Goal: Obtain resource: Download file/media

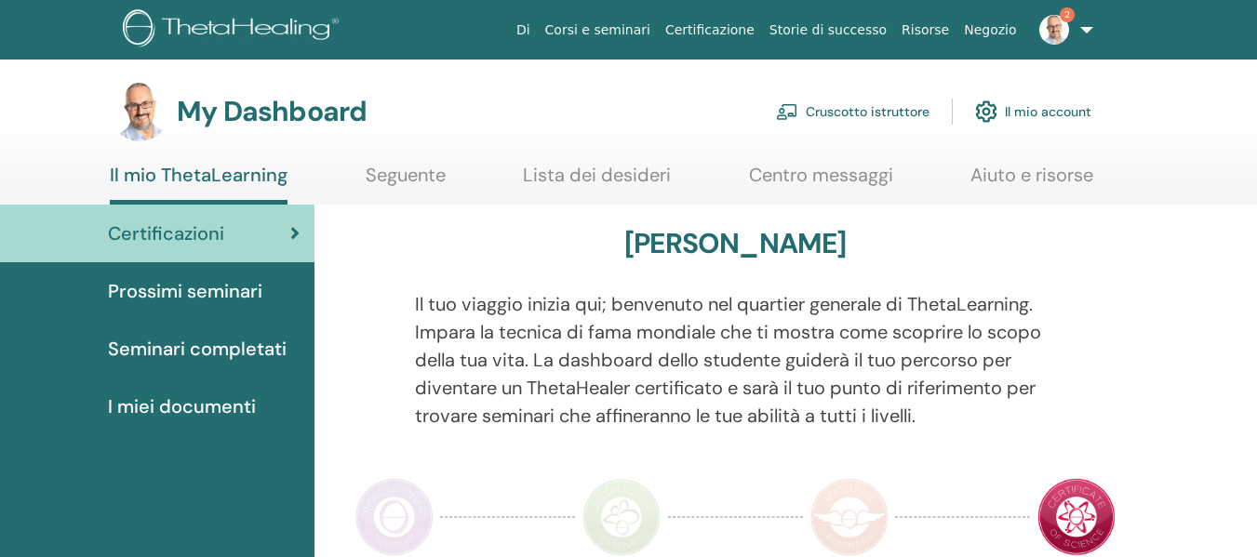
click at [875, 124] on link "Cruscotto istruttore" at bounding box center [853, 111] width 154 height 41
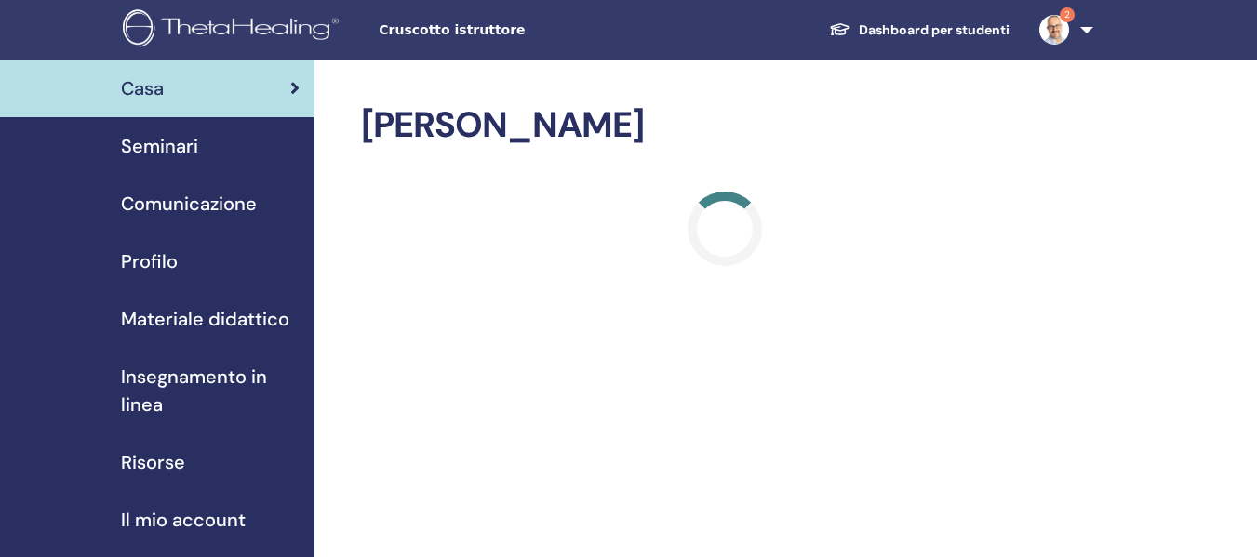
click at [161, 146] on span "Seminari" at bounding box center [159, 146] width 77 height 28
click at [167, 143] on span "Seminari" at bounding box center [159, 146] width 77 height 28
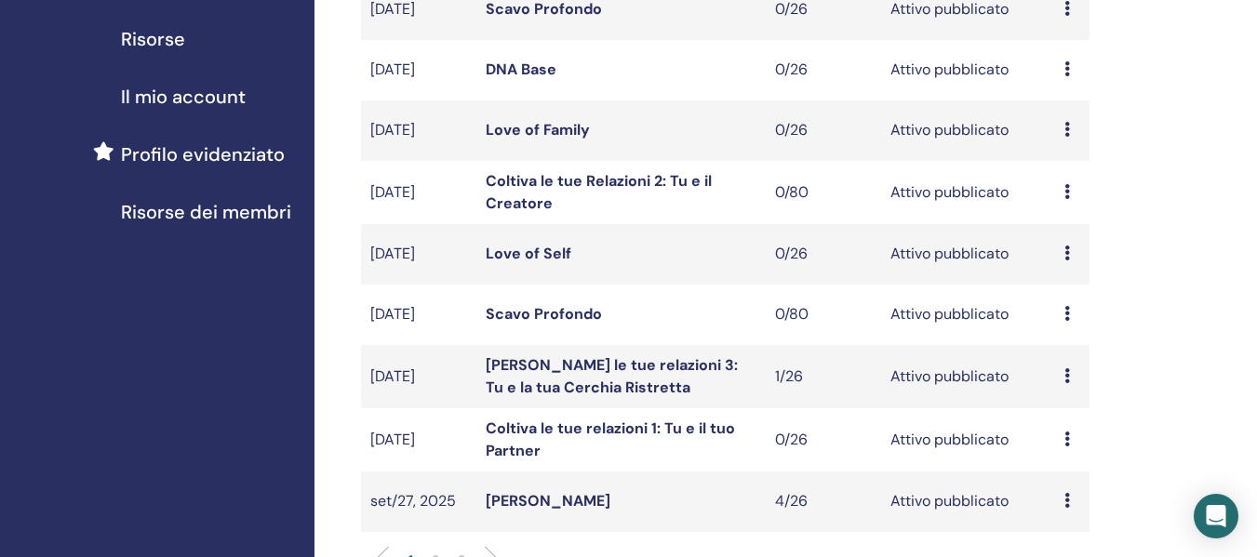
scroll to position [465, 0]
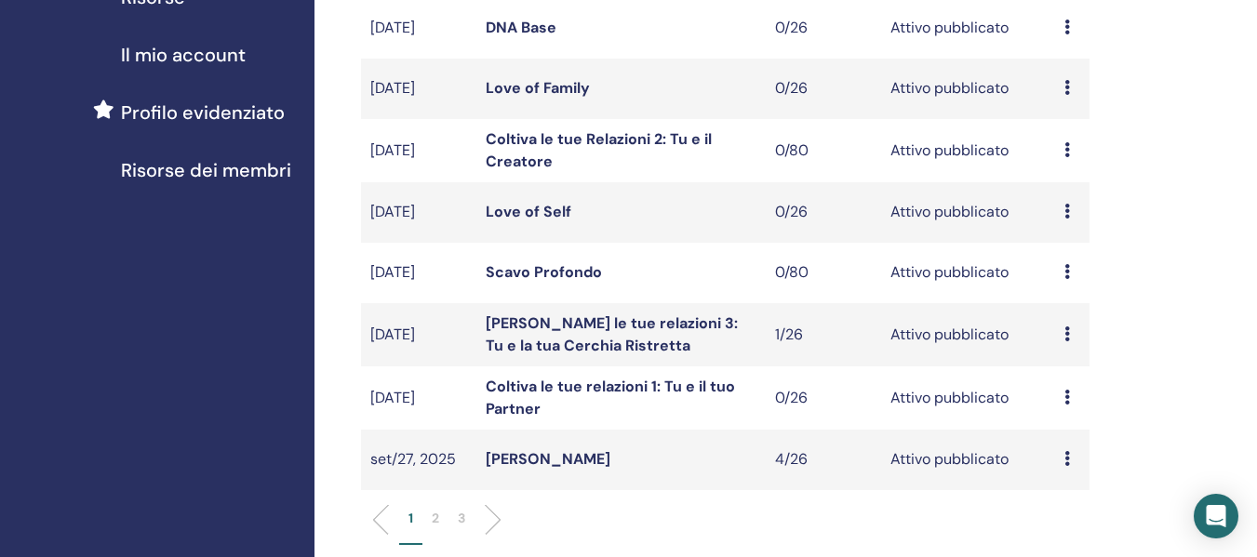
click at [430, 525] on li "2" at bounding box center [435, 527] width 26 height 36
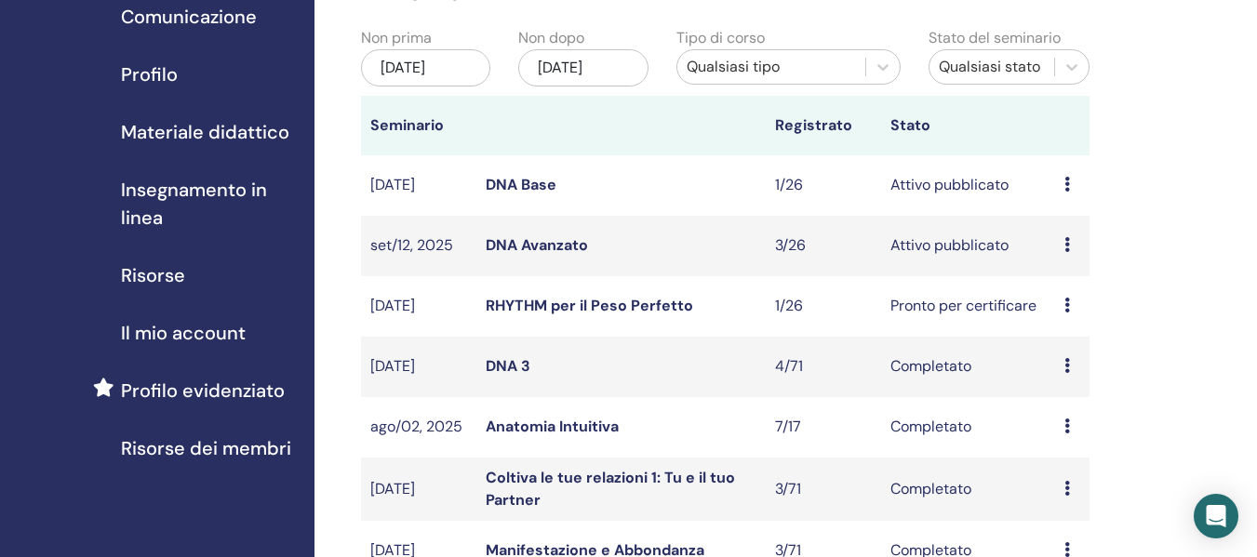
scroll to position [186, 0]
click at [568, 249] on link "DNA Avanzato" at bounding box center [537, 246] width 102 height 20
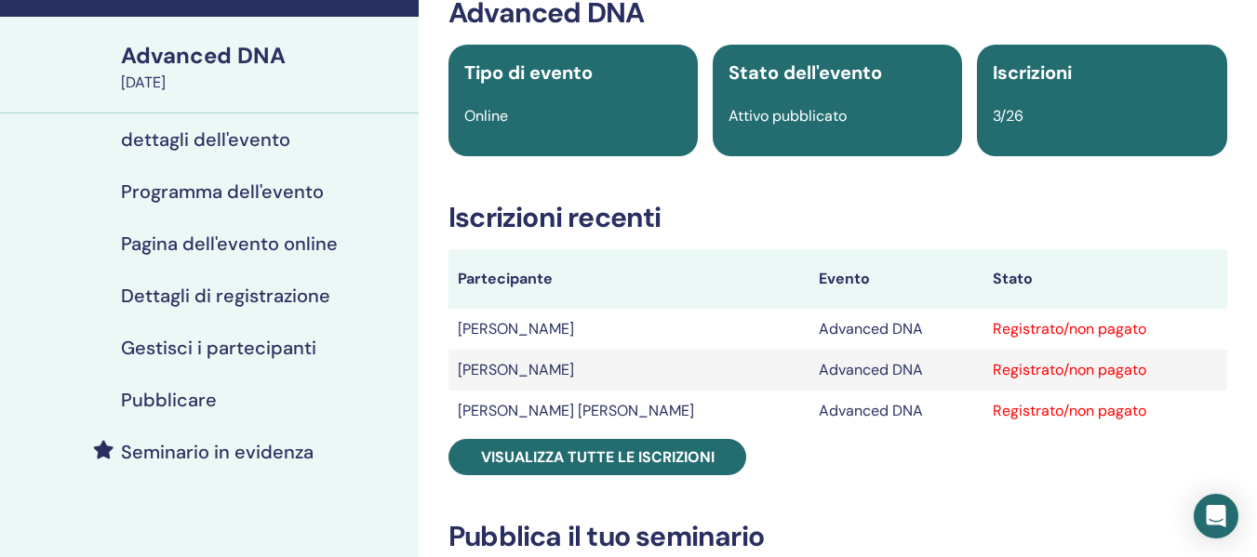
scroll to position [279, 0]
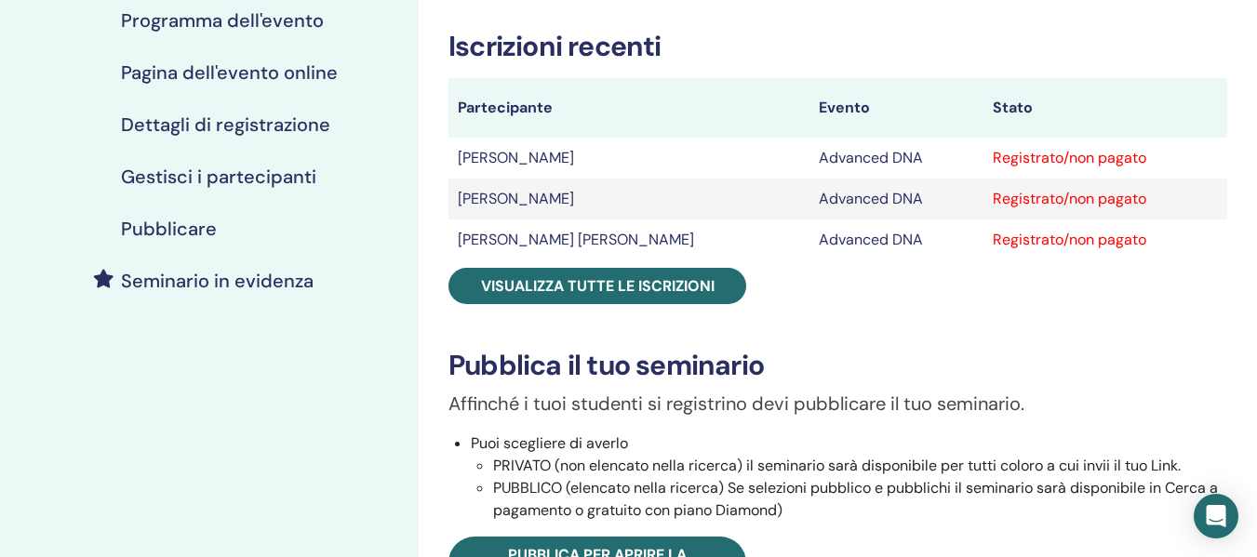
click at [235, 169] on h4 "Gestisci i partecipanti" at bounding box center [218, 177] width 195 height 22
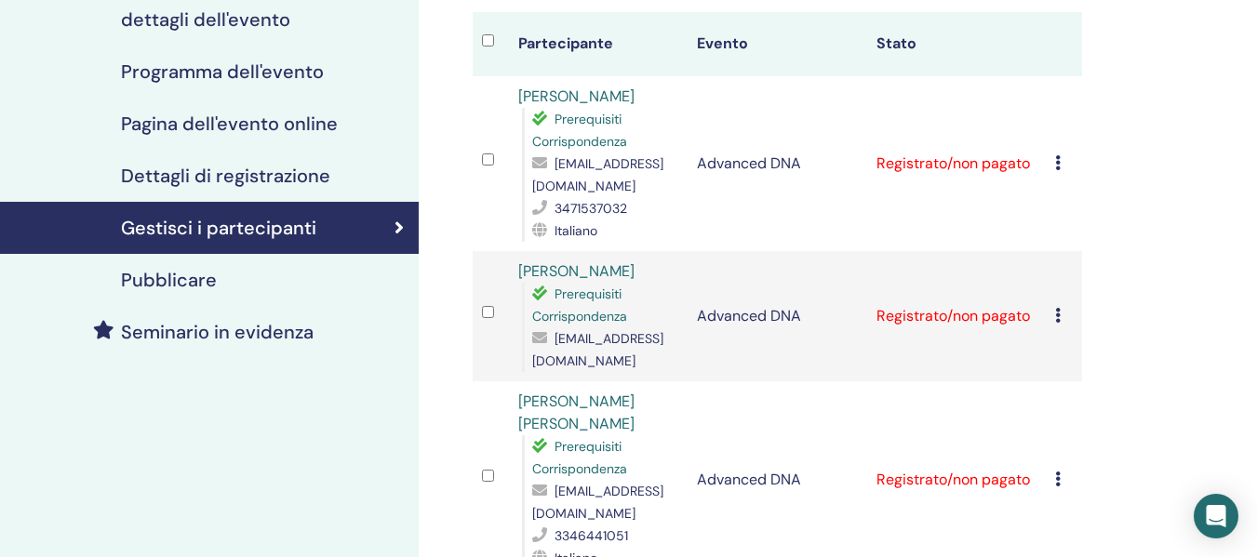
scroll to position [186, 0]
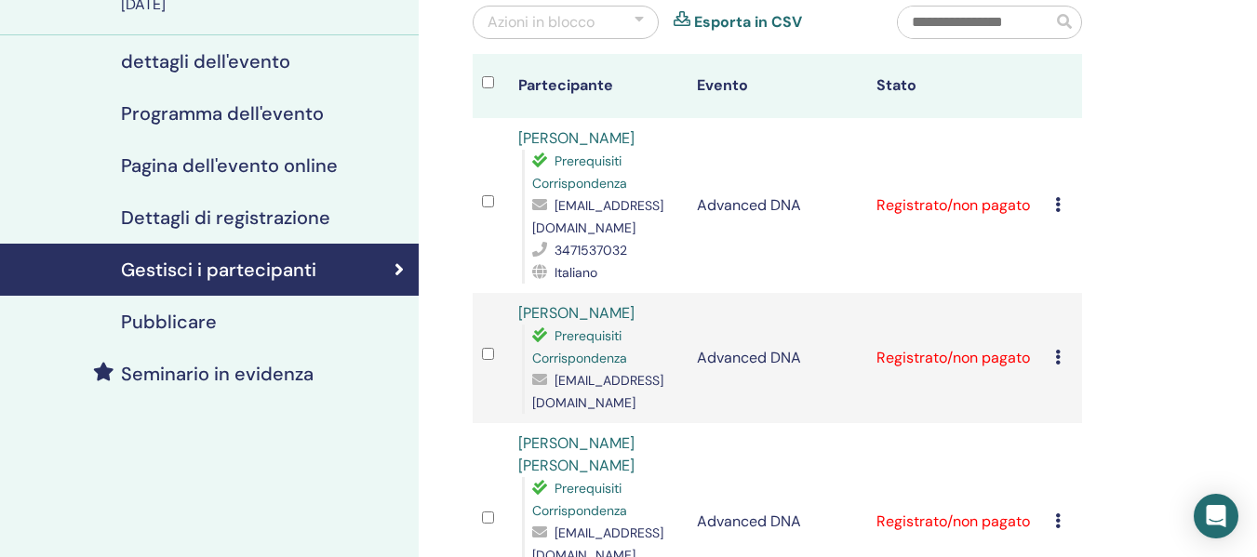
click at [1060, 204] on icon at bounding box center [1058, 204] width 6 height 15
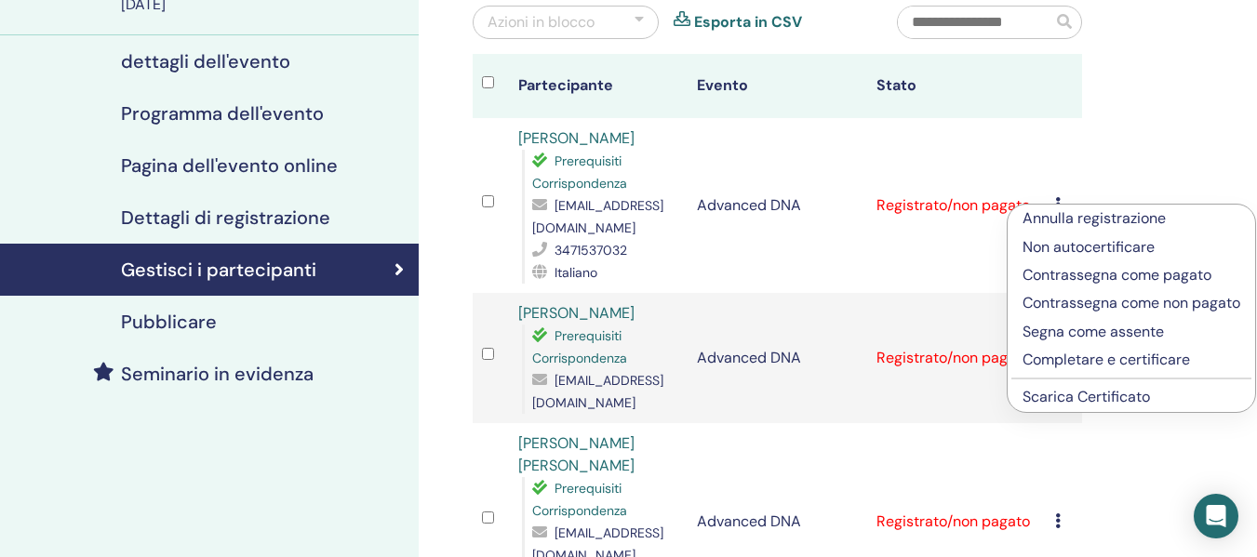
click at [1076, 407] on link "Scarica Certificato" at bounding box center [1086, 397] width 127 height 20
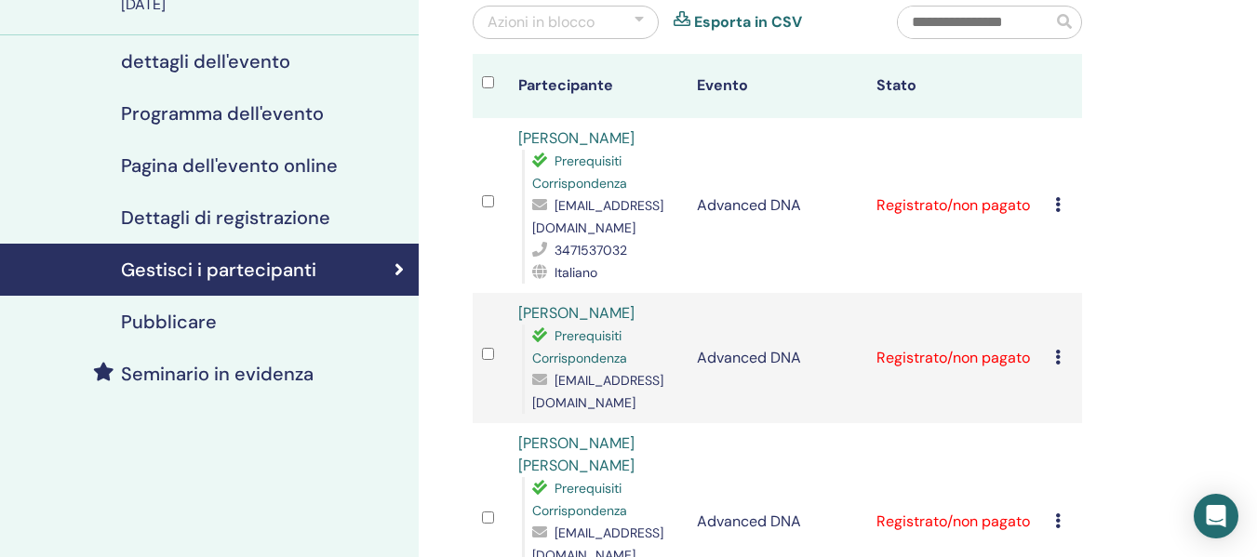
click at [1056, 357] on icon at bounding box center [1058, 357] width 6 height 15
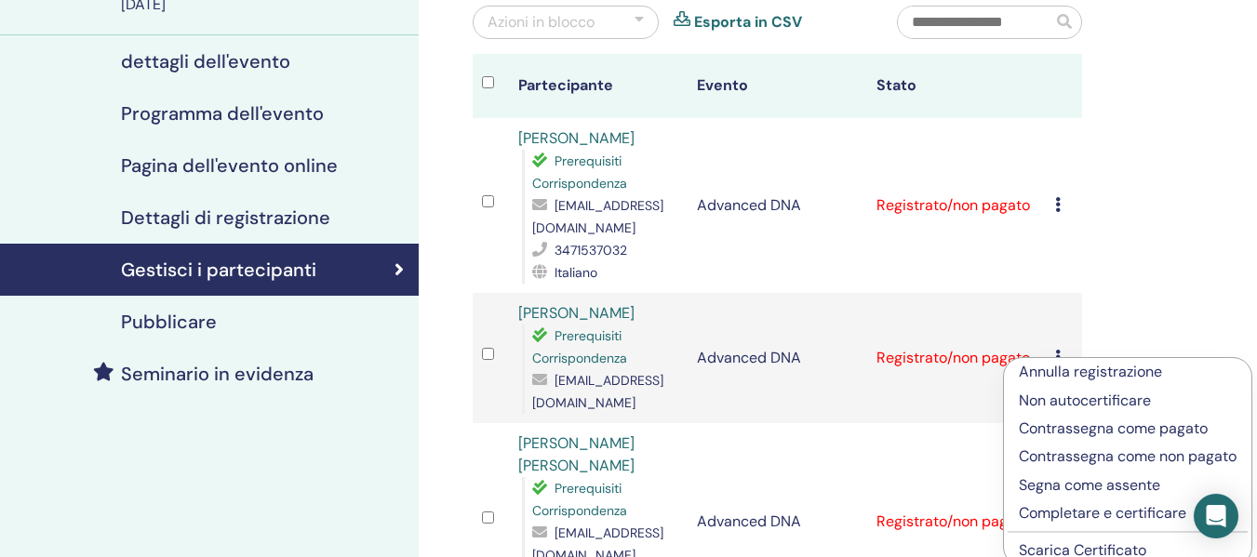
click at [1052, 548] on link "Scarica Certificato" at bounding box center [1082, 551] width 127 height 20
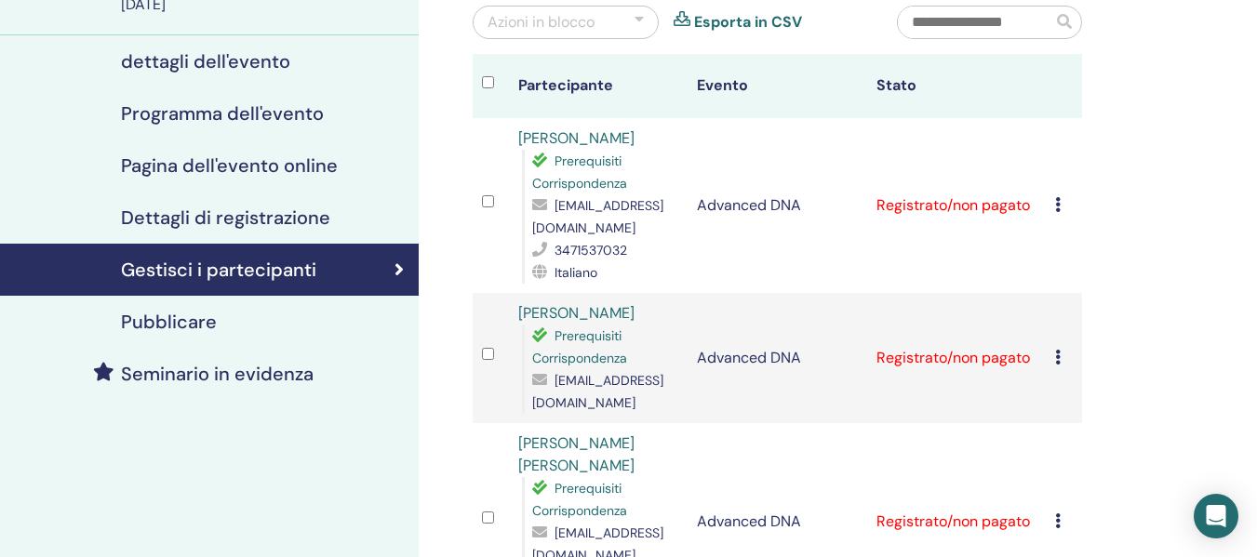
click at [1059, 199] on icon at bounding box center [1058, 204] width 6 height 15
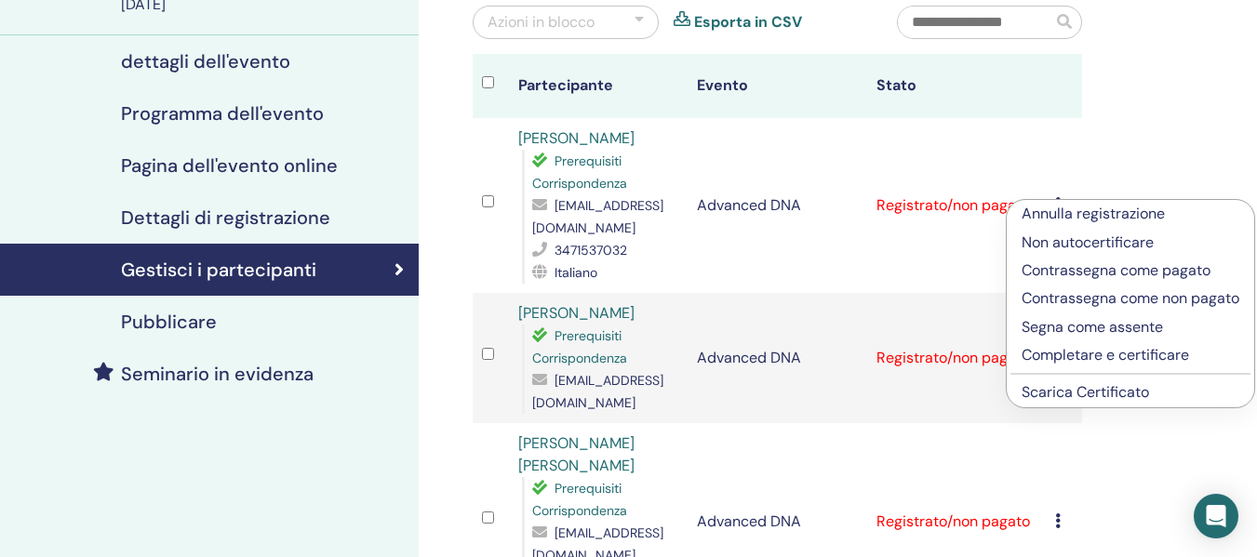
click at [1068, 402] on link "Scarica Certificato" at bounding box center [1085, 392] width 127 height 20
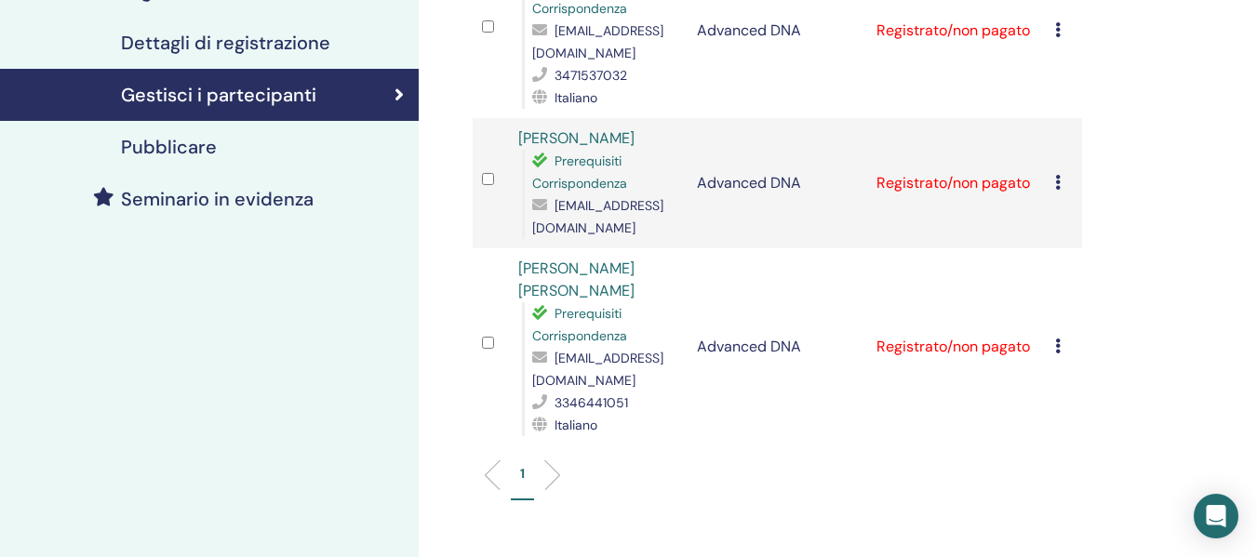
scroll to position [465, 0]
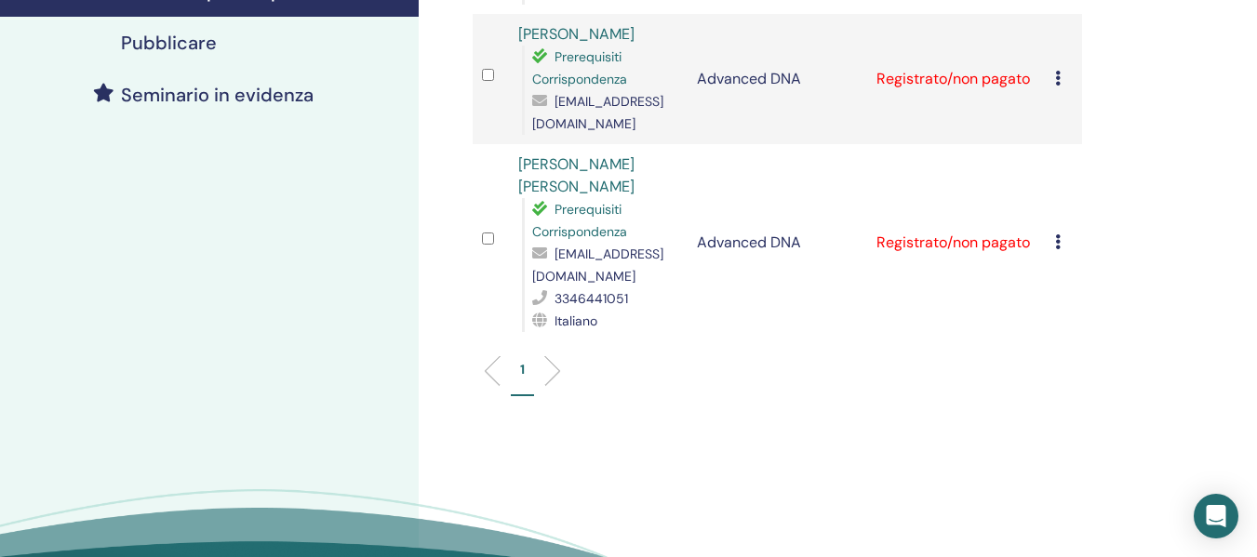
click at [1058, 235] on icon at bounding box center [1058, 241] width 6 height 15
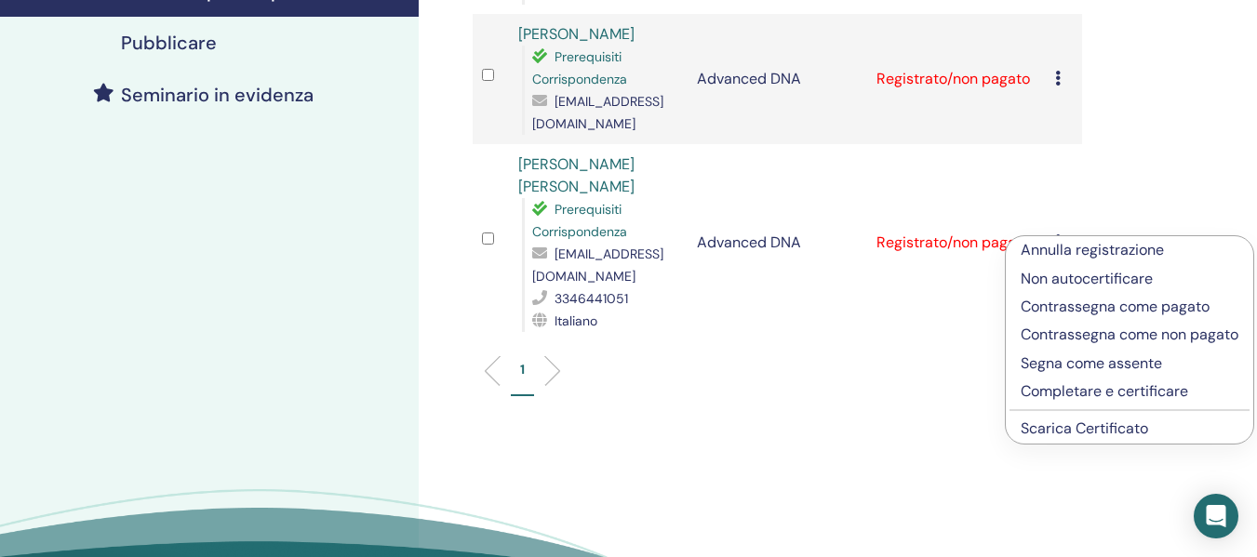
click at [1082, 438] on link "Scarica Certificato" at bounding box center [1084, 429] width 127 height 20
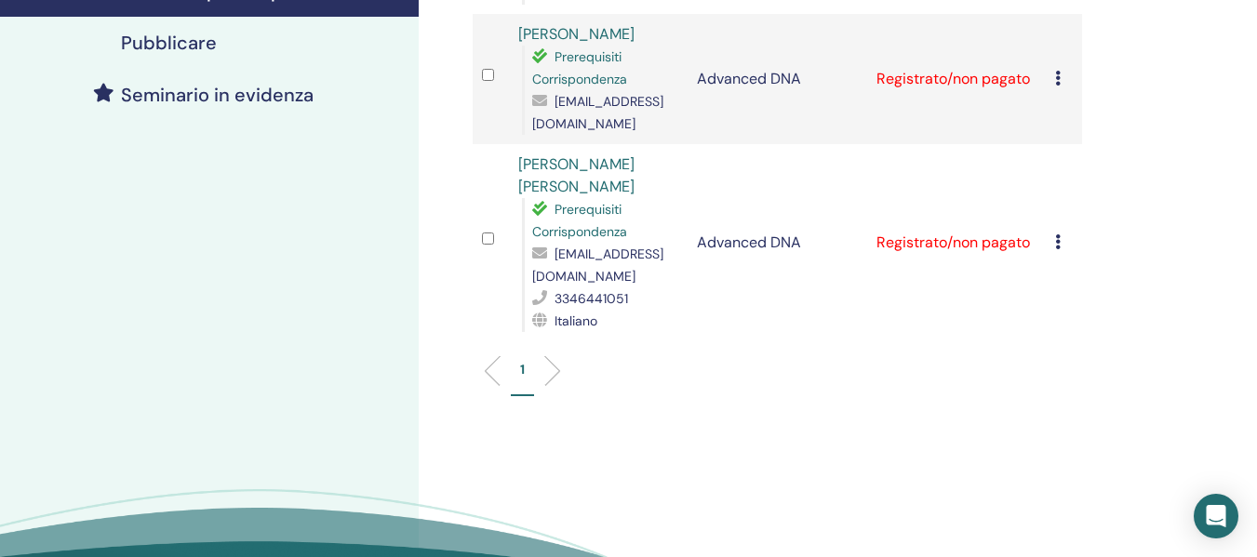
scroll to position [0, 0]
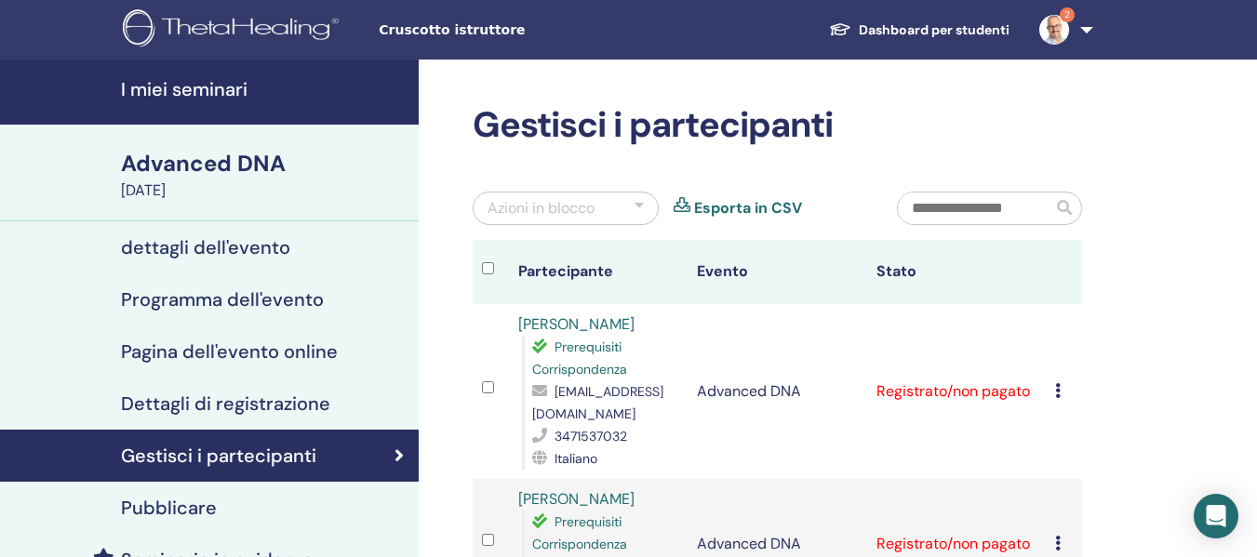
click at [218, 90] on h4 "I miei seminari" at bounding box center [264, 89] width 287 height 22
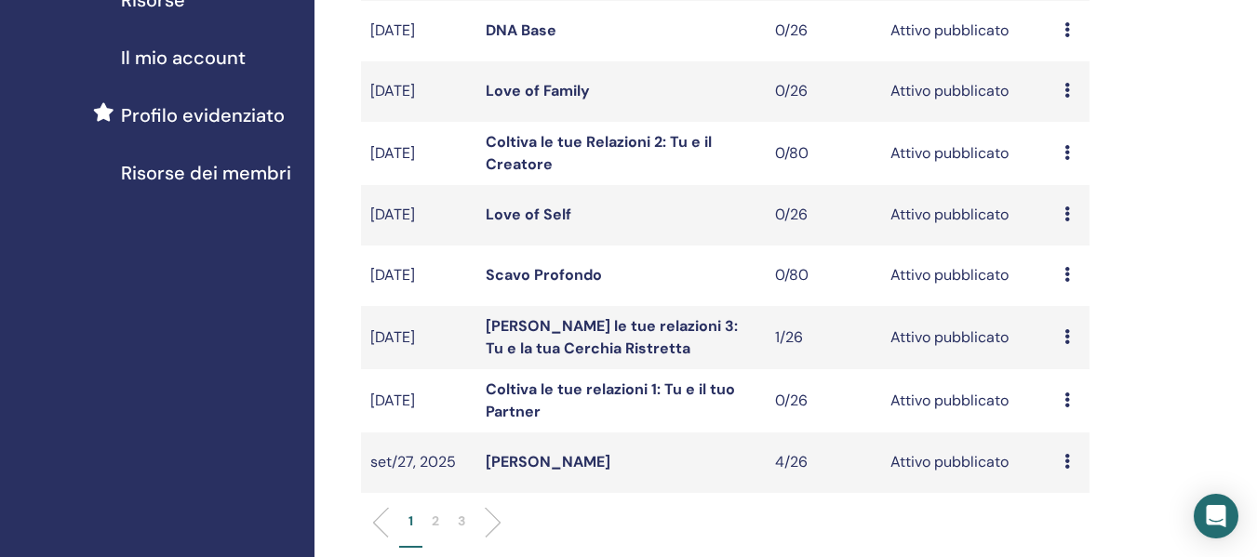
scroll to position [465, 0]
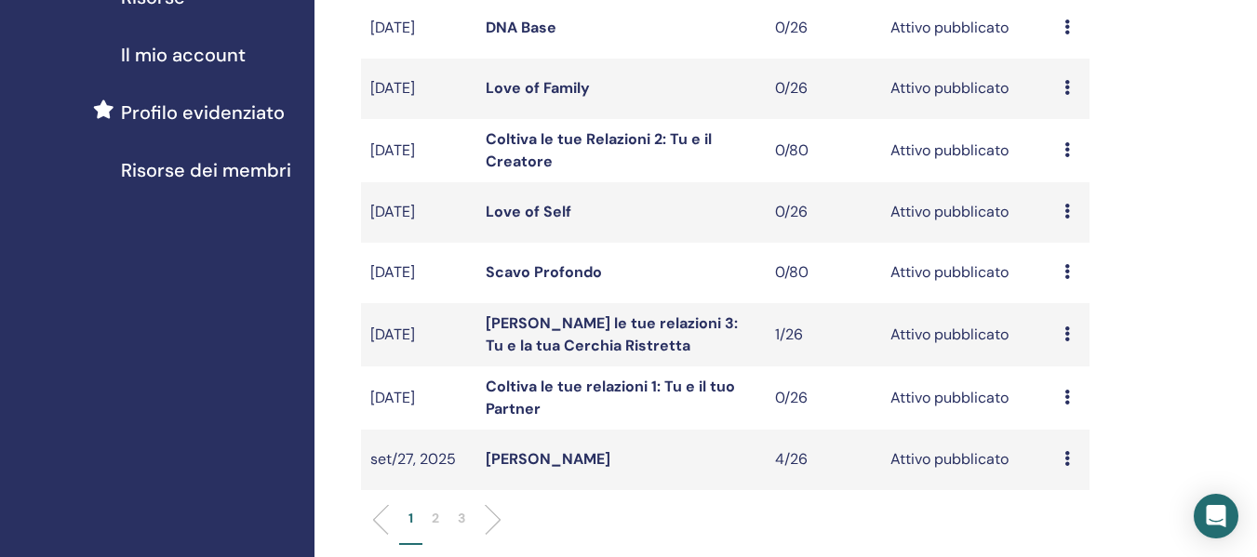
click at [434, 518] on p "2" at bounding box center [435, 519] width 7 height 20
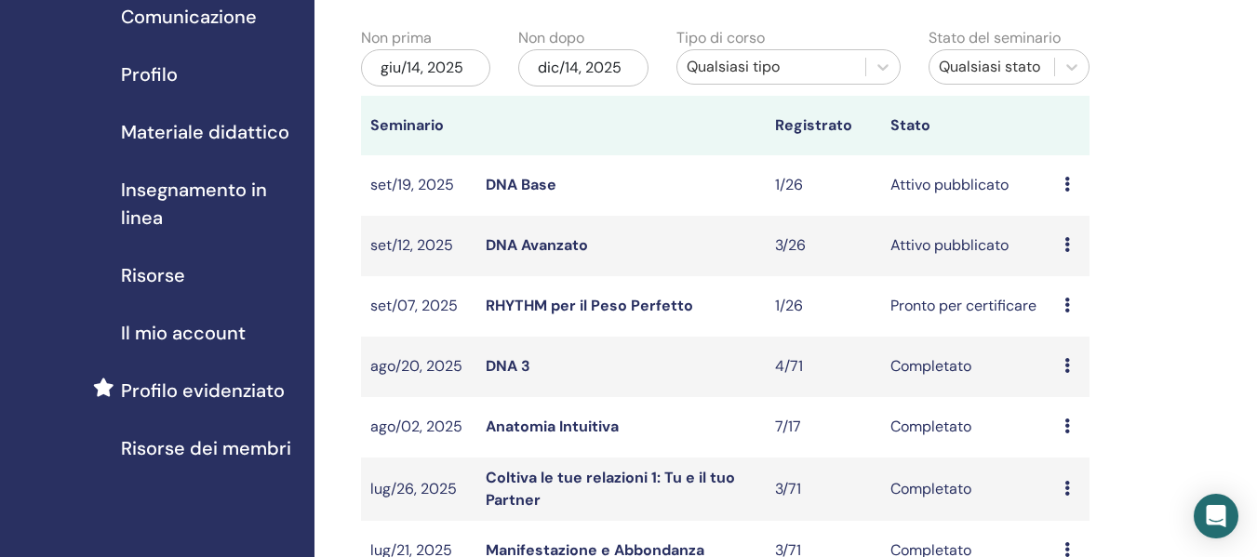
scroll to position [186, 0]
click at [524, 187] on link "DNA Base" at bounding box center [521, 186] width 71 height 20
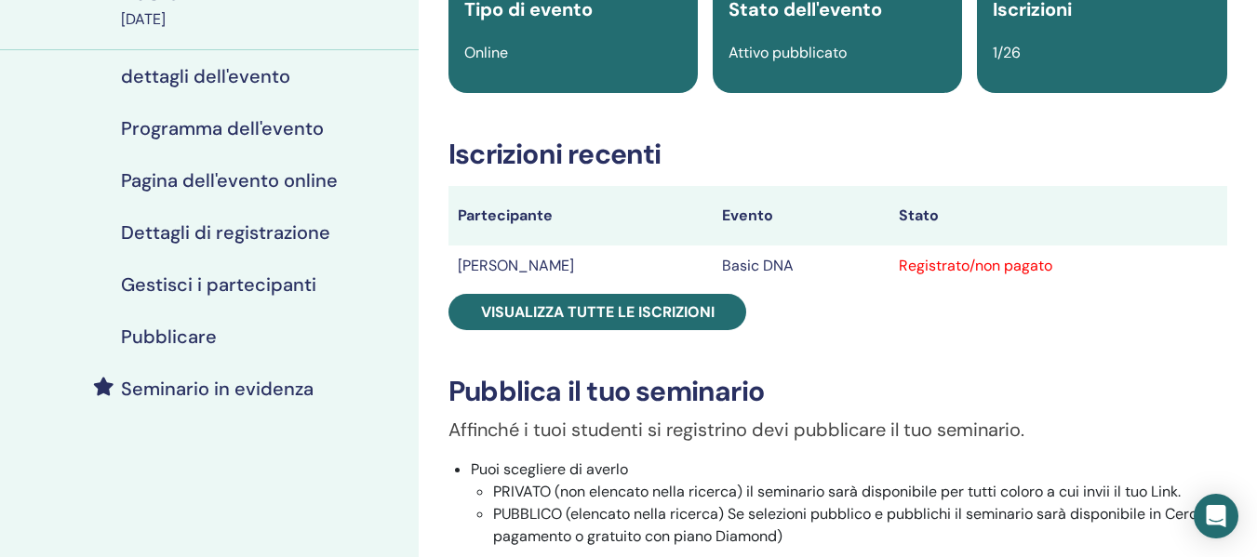
scroll to position [279, 0]
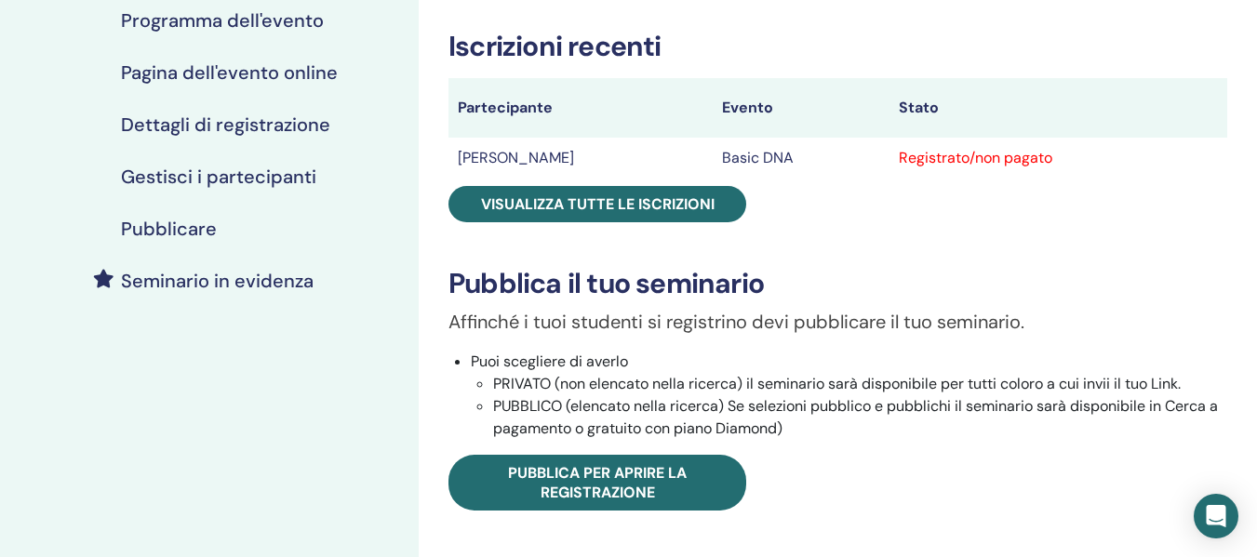
click at [168, 231] on h4 "Pubblicare" at bounding box center [169, 229] width 96 height 22
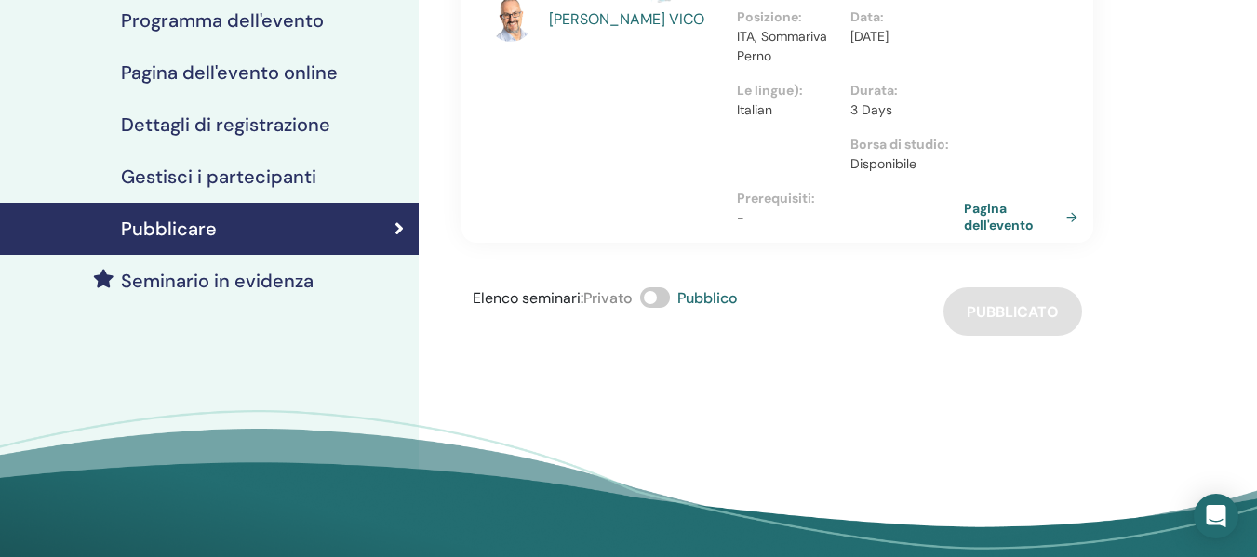
click at [248, 179] on h4 "Gestisci i partecipanti" at bounding box center [218, 177] width 195 height 22
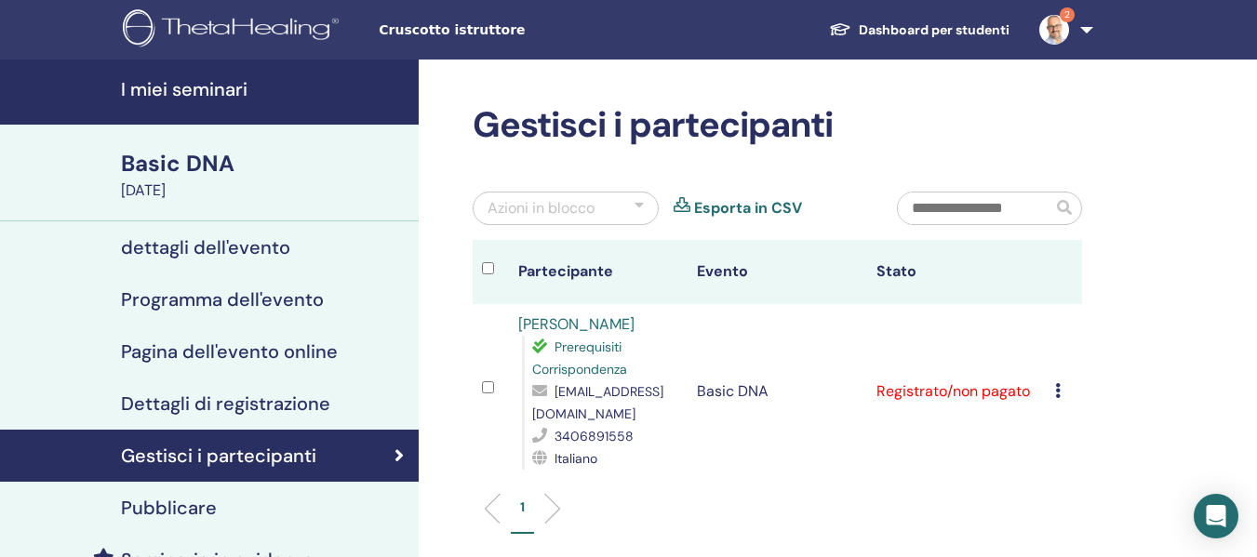
click at [208, 89] on h4 "I miei seminari" at bounding box center [264, 89] width 287 height 22
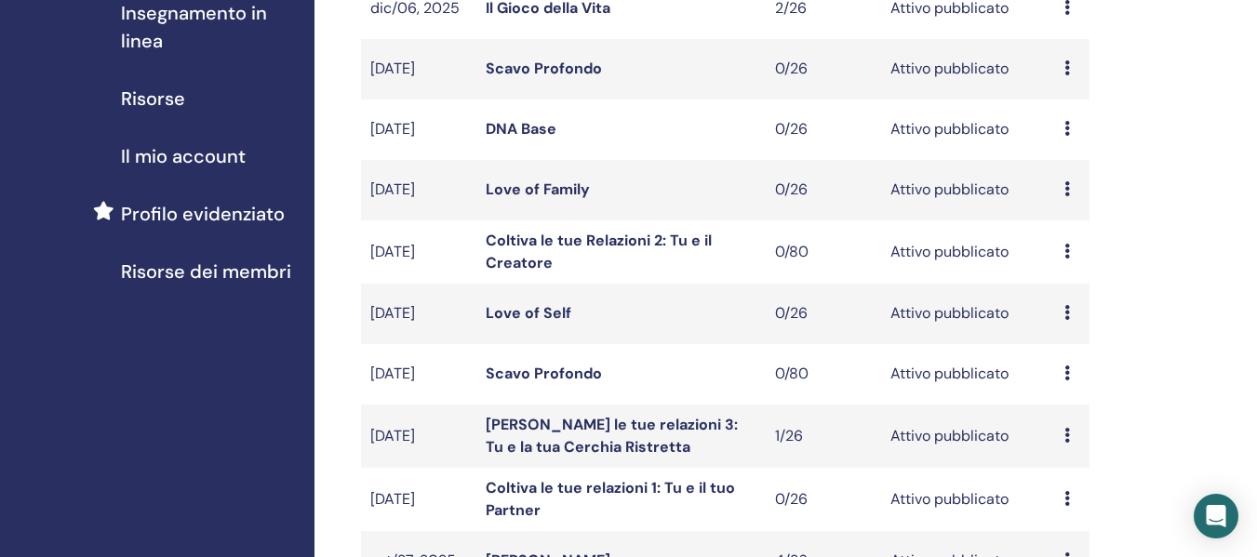
scroll to position [465, 0]
